Goal: Information Seeking & Learning: Learn about a topic

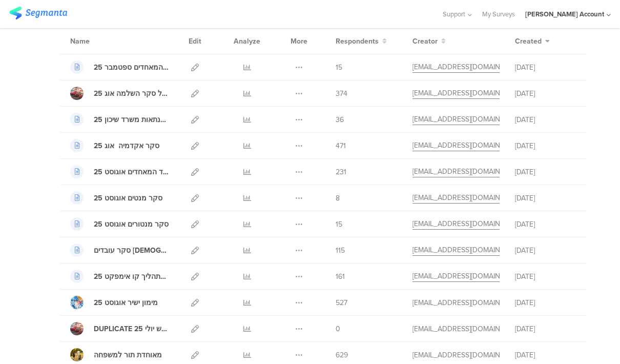
scroll to position [83, 0]
click at [249, 244] on link at bounding box center [247, 250] width 8 height 26
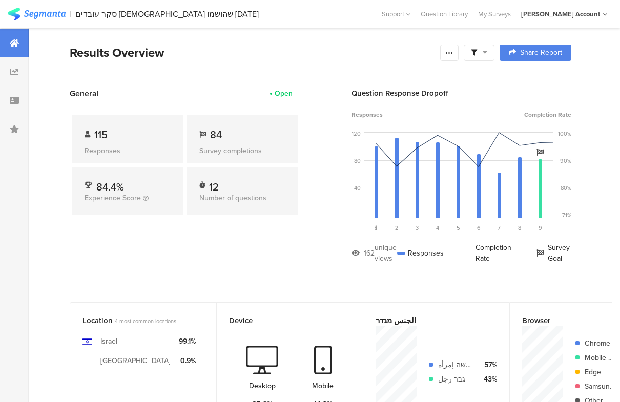
click at [483, 52] on icon at bounding box center [484, 52] width 5 height 7
click at [530, 82] on span at bounding box center [526, 81] width 15 height 8
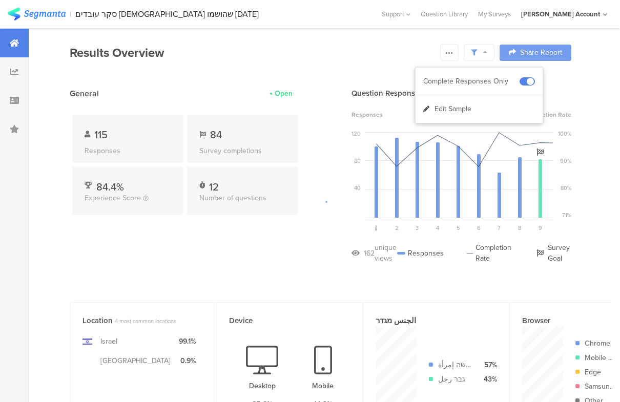
click at [529, 230] on div at bounding box center [310, 201] width 620 height 402
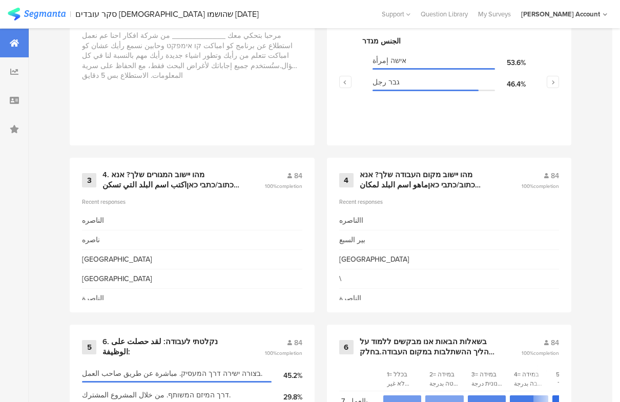
scroll to position [511, 0]
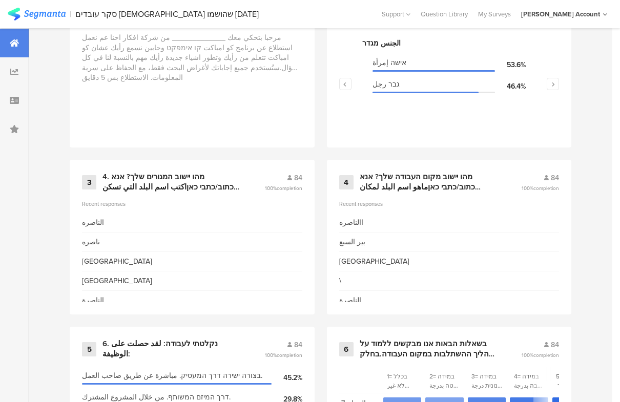
click at [553, 81] on icon "button" at bounding box center [553, 84] width 4 height 6
click at [555, 77] on div "الحالة الاجتماعية מצב משפחתי נשוי متزوج\ة 50.0% רווק أعزب\عزباء 47.6% גרוש مطلّ…" at bounding box center [449, 89] width 220 height 102
click at [554, 88] on button "button" at bounding box center [552, 84] width 12 height 12
click at [555, 83] on button "button" at bounding box center [552, 84] width 12 height 12
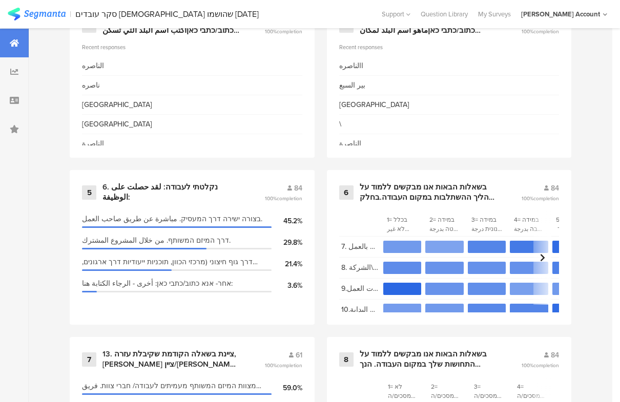
scroll to position [737, 0]
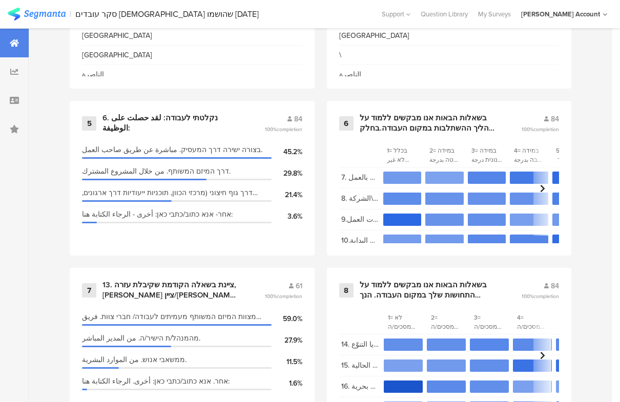
click at [478, 118] on div "בשאלות הבאות אנו מבקשים ללמוד על תהליך ההשתלבות במקום העבודה.בחלק מהשאלות תתבקש…" at bounding box center [427, 123] width 137 height 20
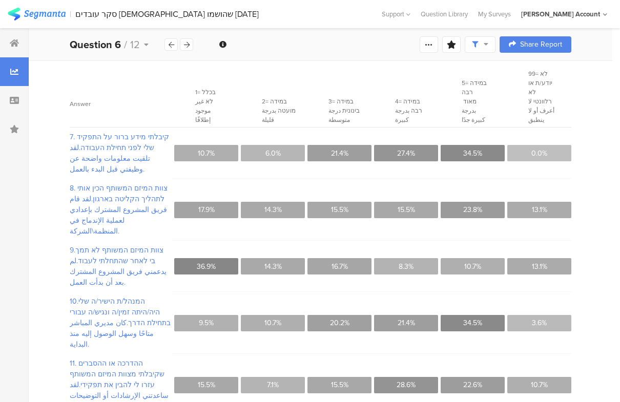
scroll to position [130, 0]
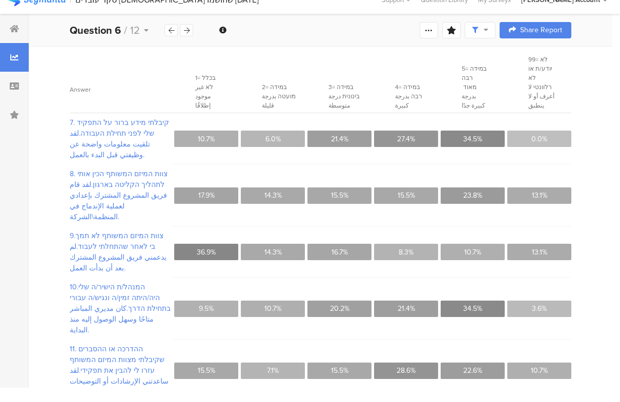
click at [477, 40] on span at bounding box center [480, 44] width 16 height 9
click at [535, 70] on span at bounding box center [527, 74] width 15 height 8
click at [526, 70] on span at bounding box center [527, 74] width 15 height 8
click at [579, 88] on div "All Respondents 84 Add Segment Confidence interval Vote count Export as Excel A…" at bounding box center [320, 273] width 583 height 503
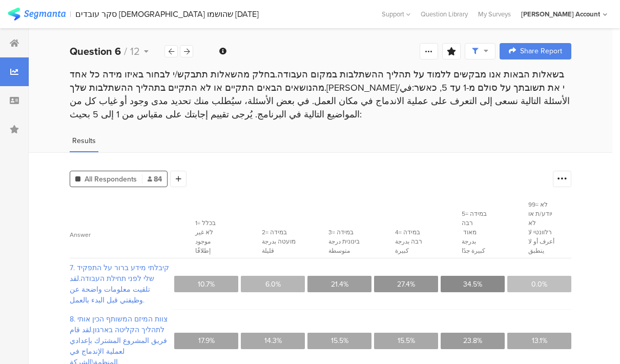
click at [188, 54] on icon at bounding box center [187, 51] width 6 height 7
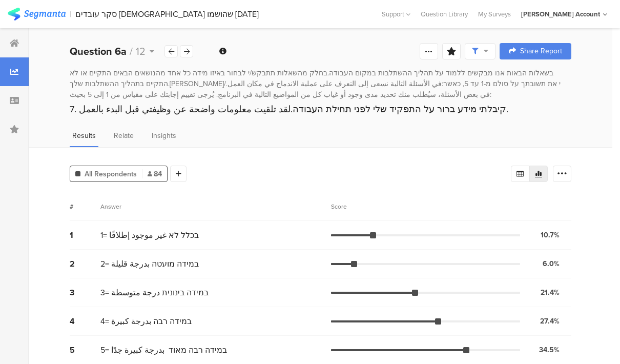
click at [190, 52] on div at bounding box center [186, 51] width 13 height 12
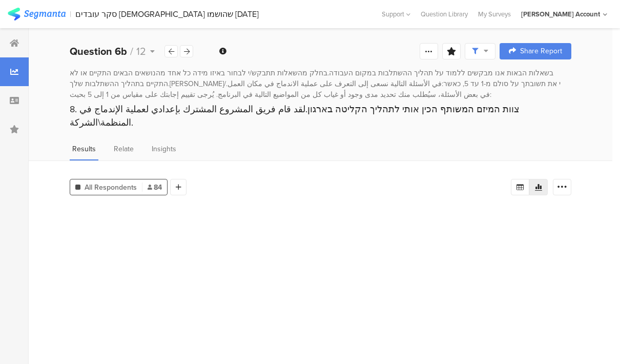
click at [192, 50] on div at bounding box center [186, 51] width 13 height 12
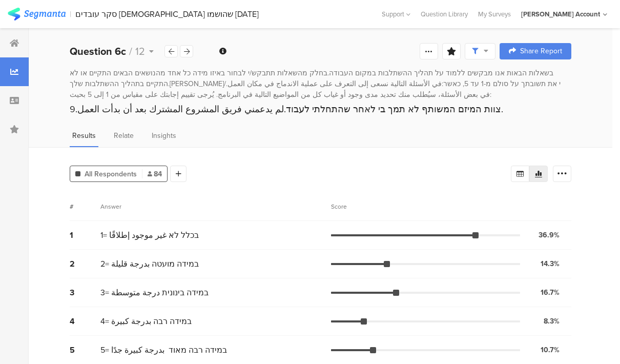
click at [190, 52] on div at bounding box center [186, 51] width 13 height 12
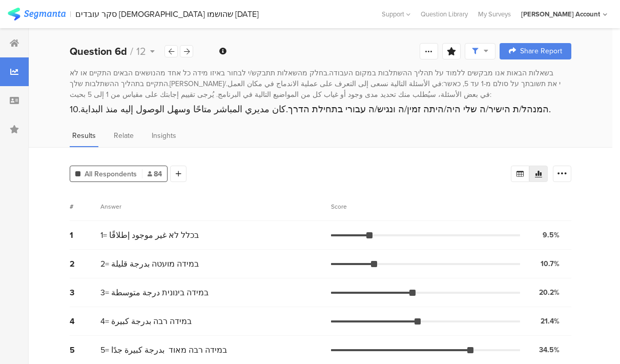
click at [159, 50] on div "Question 6d / 12" at bounding box center [117, 51] width 95 height 15
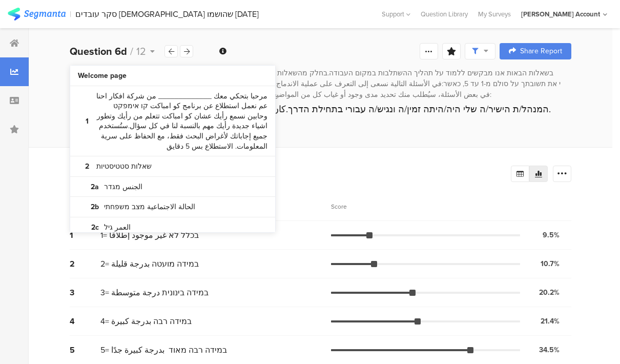
click at [145, 57] on span "12" at bounding box center [141, 51] width 10 height 15
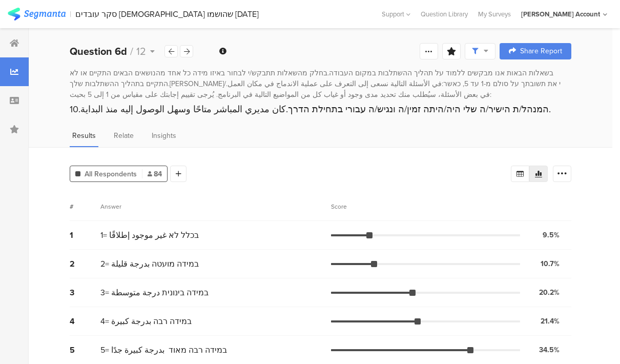
click at [150, 51] on icon at bounding box center [152, 51] width 5 height 7
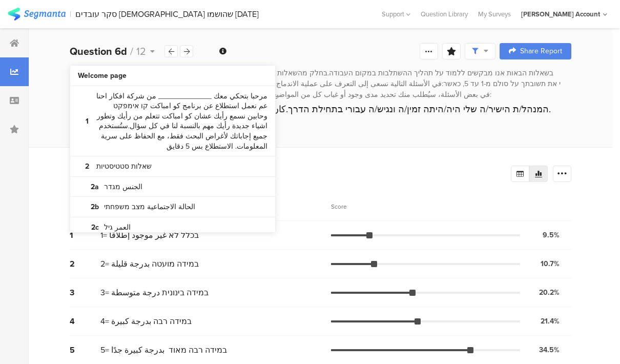
click at [137, 58] on span "12" at bounding box center [141, 51] width 10 height 15
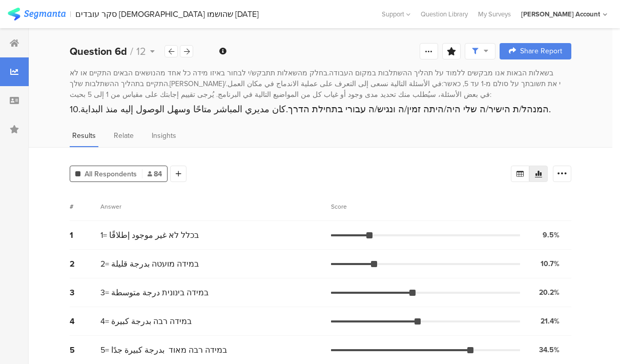
click at [132, 58] on span "/" at bounding box center [131, 51] width 3 height 15
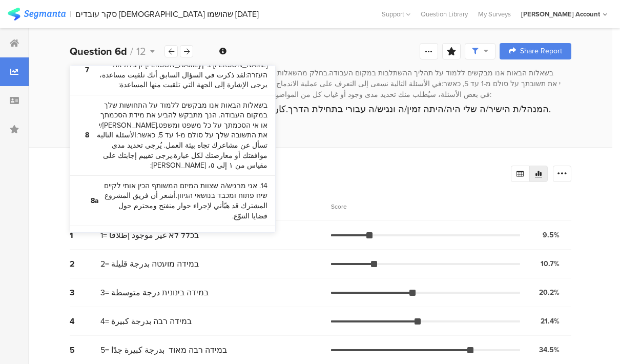
scroll to position [651, 0]
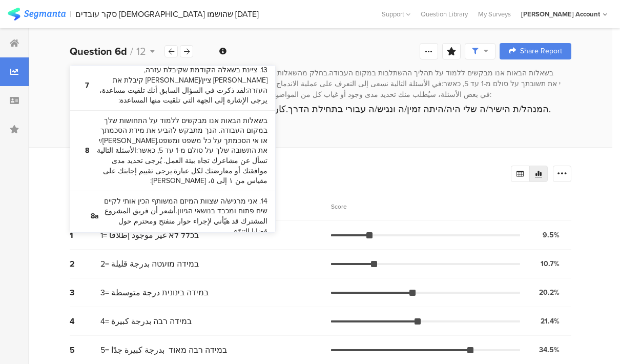
click at [182, 116] on bdi "בשאלות הבאות אנו מבקשים ללמוד על התחושות שלך במקום העבודה. הנך מתבקש להביע את מ…" at bounding box center [181, 151] width 171 height 70
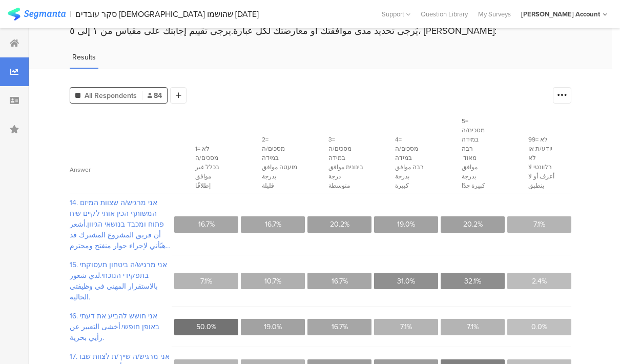
scroll to position [70, 0]
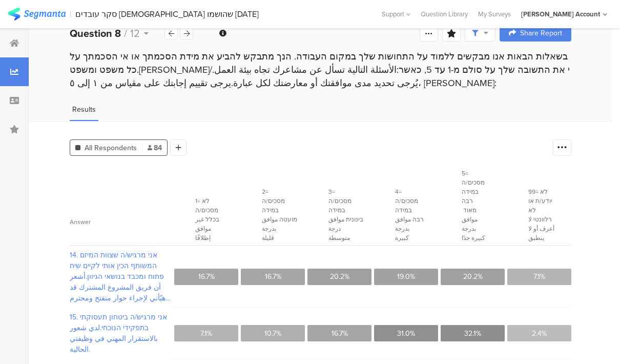
click at [128, 35] on div "Question 8 / 12" at bounding box center [117, 33] width 95 height 15
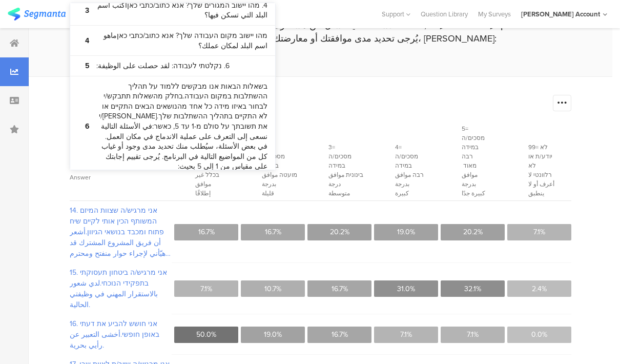
scroll to position [225, 0]
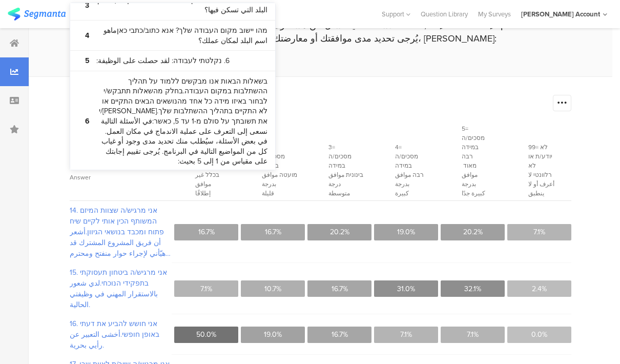
click at [162, 87] on bdi "בשאלות הבאות אנו מבקשים ללמוד על תהליך ההשתלבות במקום העבודה.בחלק מהשאלות תתבקש…" at bounding box center [181, 122] width 171 height 90
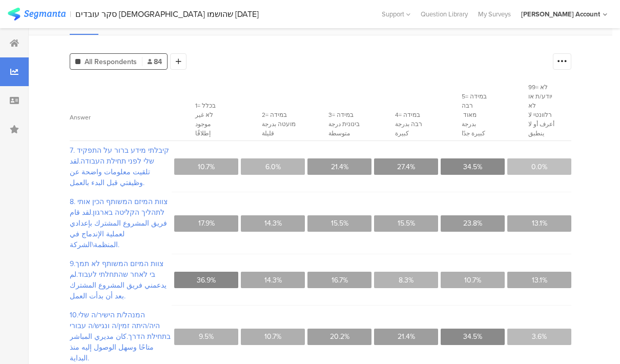
scroll to position [118, 0]
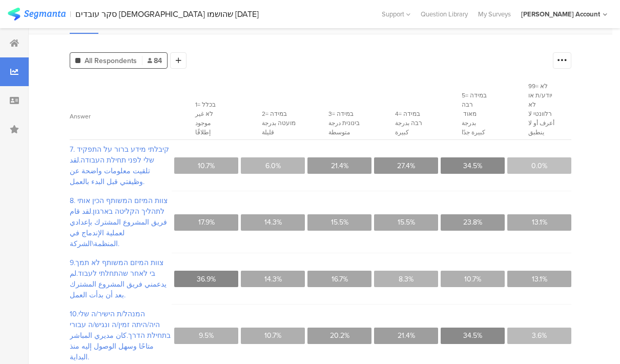
click at [401, 299] on div "9.צוות המיזם המשותף לא תמך בי לאחר שהתחלתי לעבוד.لم يدعمني فريق المشروع المشترك…" at bounding box center [320, 278] width 501 height 51
click at [572, 287] on div "All Respondents 84 Add Segment Confidence interval Vote count Export as Excel A…" at bounding box center [320, 285] width 583 height 503
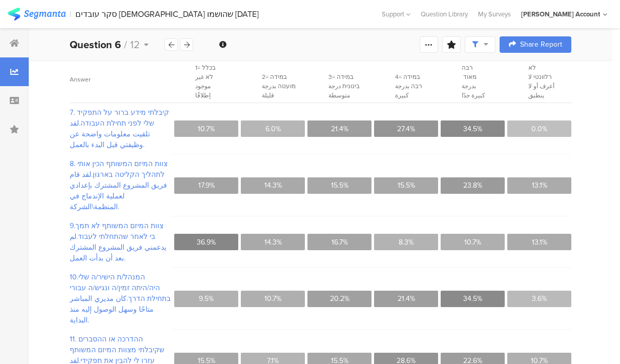
scroll to position [155, 0]
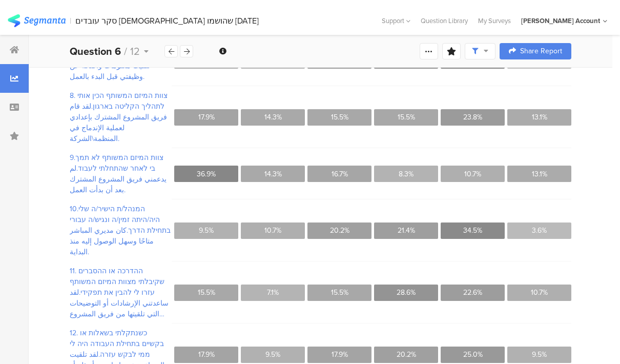
click at [125, 49] on span "/" at bounding box center [125, 44] width 3 height 15
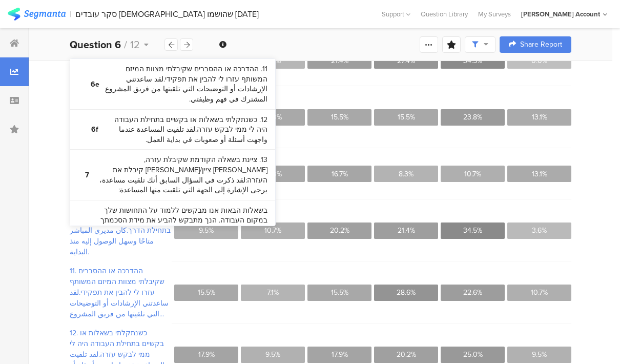
scroll to position [558, 0]
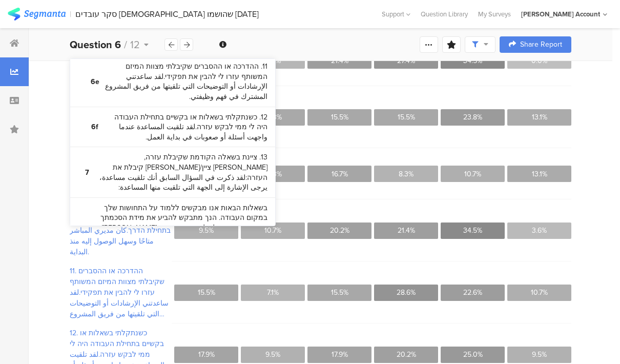
click at [216, 203] on bdi "בשאלות הבאות אנו מבקשים ללמוד על התחושות שלך במקום העבודה. הנך מתבקש להביע את מ…" at bounding box center [181, 238] width 171 height 70
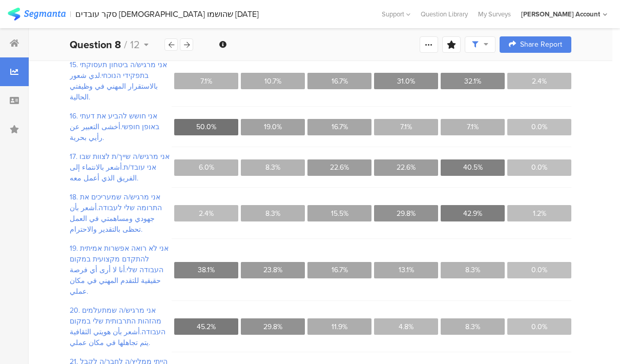
scroll to position [272, 0]
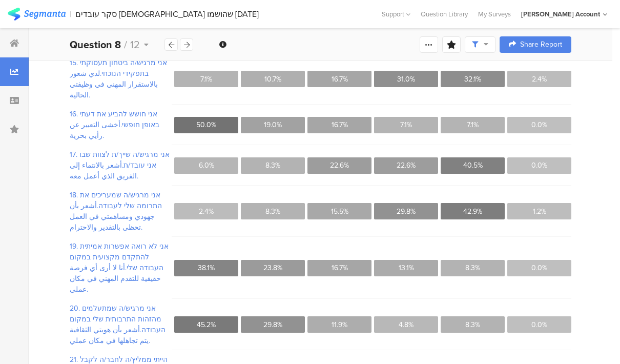
click at [420, 203] on section "29.8%" at bounding box center [406, 211] width 64 height 16
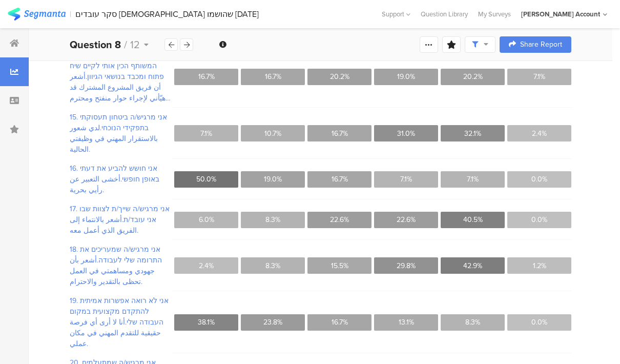
scroll to position [217, 0]
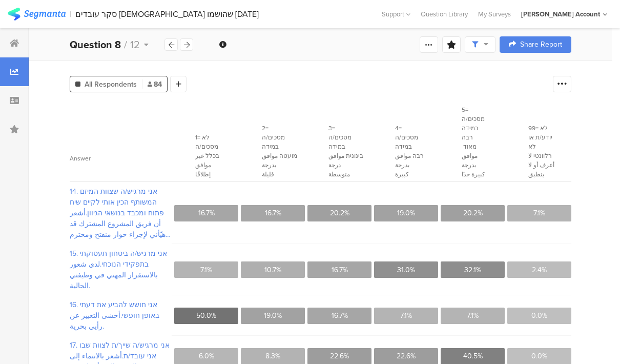
scroll to position [0, 0]
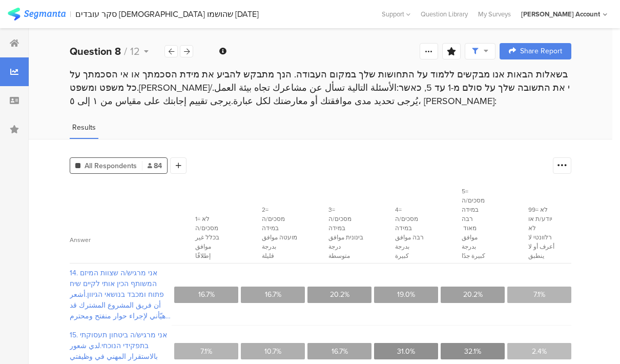
click at [144, 44] on div "Question 8 / 12" at bounding box center [117, 51] width 95 height 15
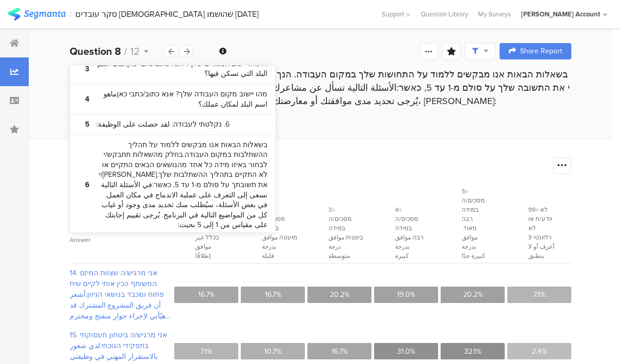
scroll to position [225, 0]
click at [181, 154] on bdi "בשאלות הבאות אנו מבקשים ללמוד על תהליך ההשתלבות במקום העבודה.בחלק מהשאלות תתבקש…" at bounding box center [181, 184] width 171 height 90
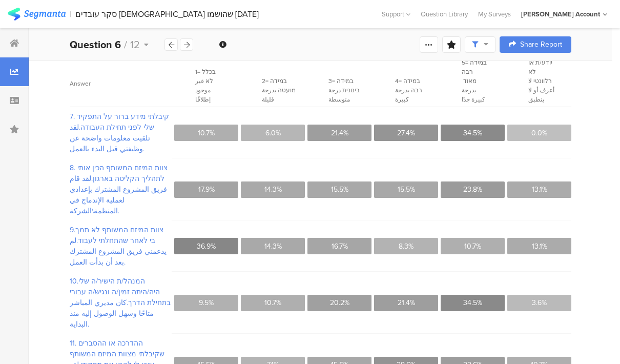
scroll to position [151, 0]
